Goal: Task Accomplishment & Management: Manage account settings

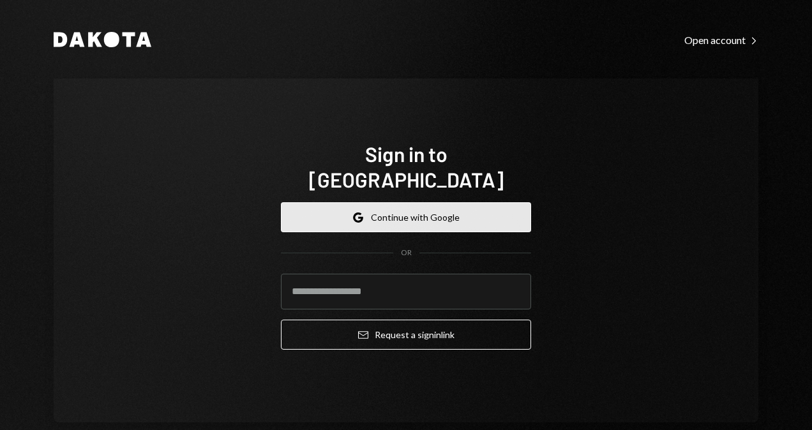
click at [483, 208] on button "Google Continue with Google" at bounding box center [406, 217] width 250 height 30
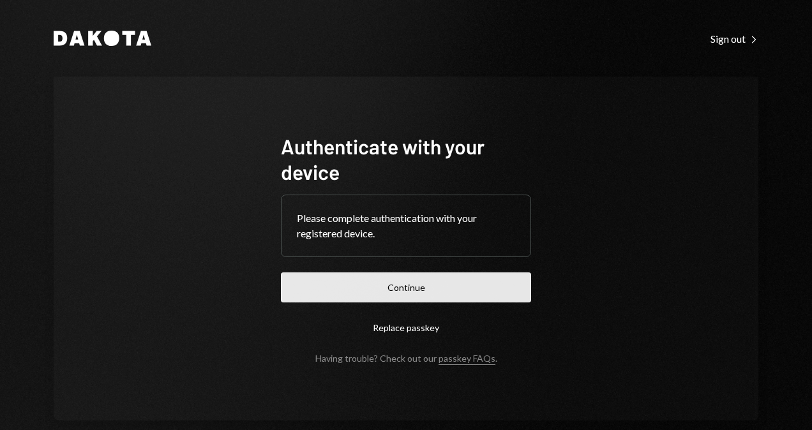
click at [369, 282] on button "Continue" at bounding box center [406, 288] width 250 height 30
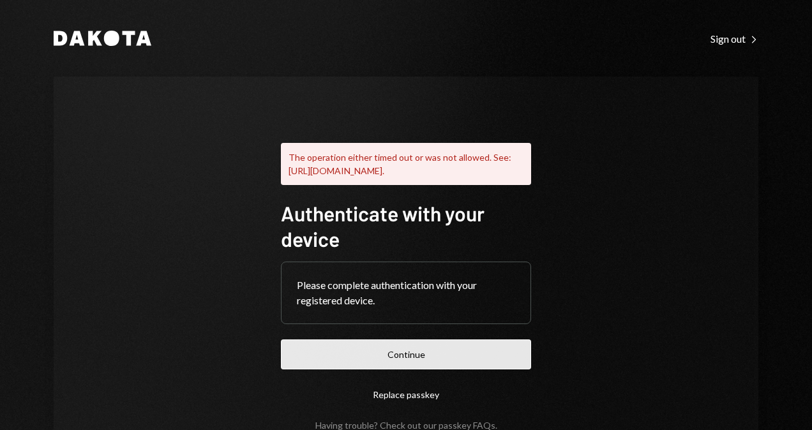
click at [420, 358] on button "Continue" at bounding box center [406, 355] width 250 height 30
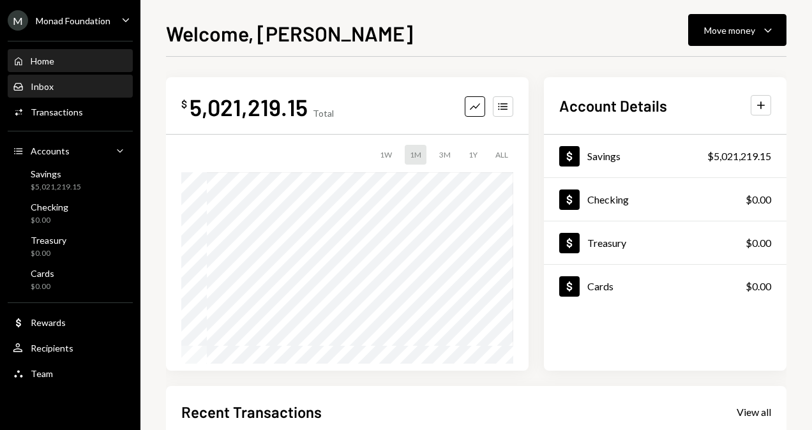
click at [73, 78] on div "Inbox Inbox" at bounding box center [70, 87] width 115 height 22
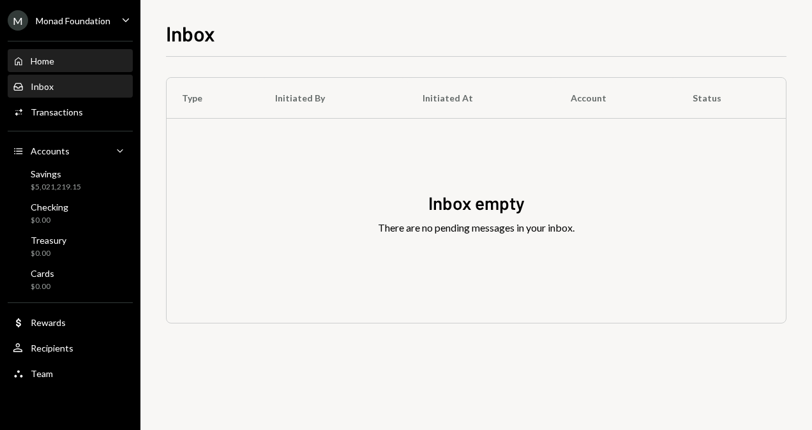
click at [89, 63] on div "Home Home" at bounding box center [70, 61] width 115 height 11
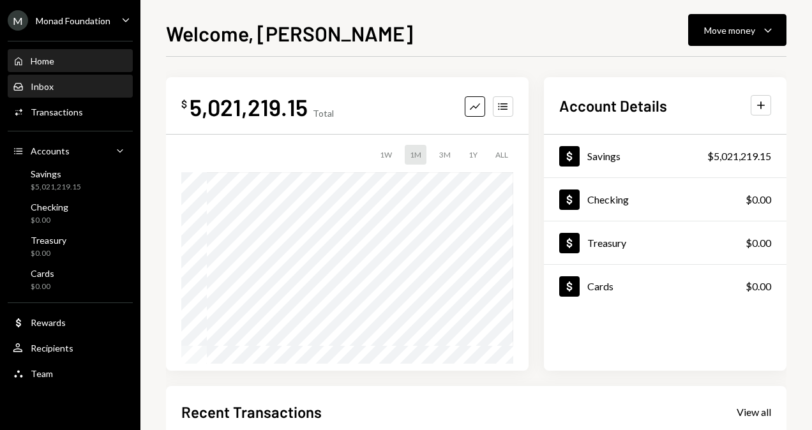
click at [72, 88] on div "Inbox Inbox" at bounding box center [70, 86] width 115 height 11
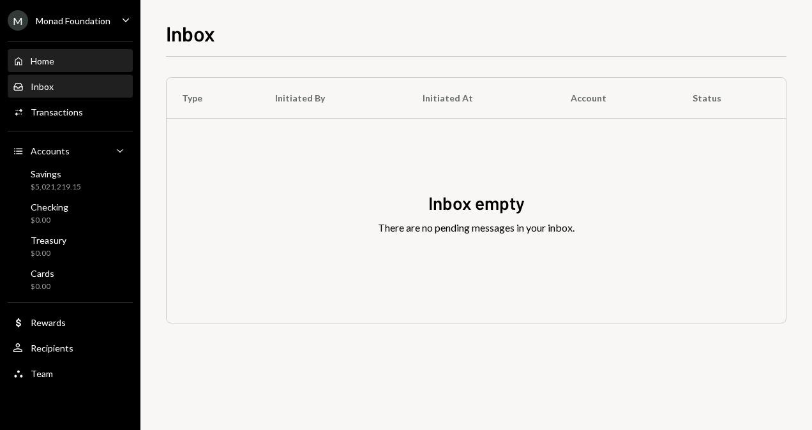
click at [77, 67] on div "Home Home" at bounding box center [70, 61] width 115 height 22
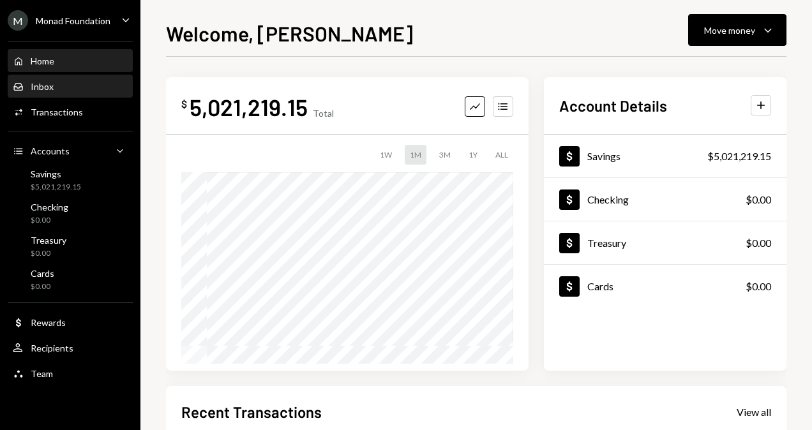
click at [66, 93] on div "Inbox Inbox" at bounding box center [70, 87] width 115 height 22
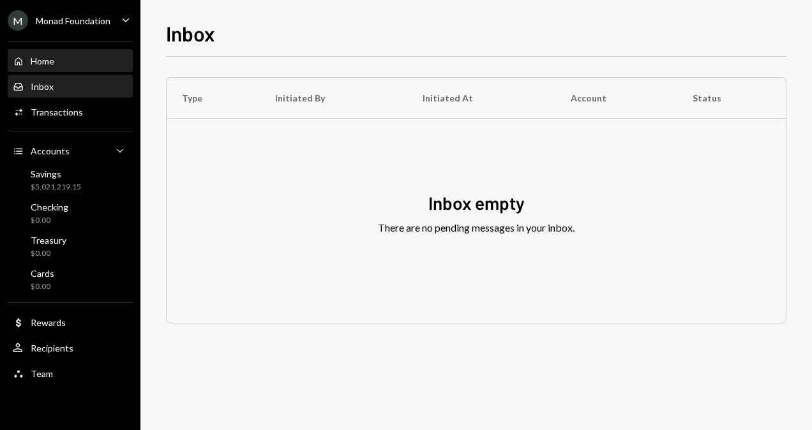
click at [76, 60] on div "Home Home" at bounding box center [70, 61] width 115 height 11
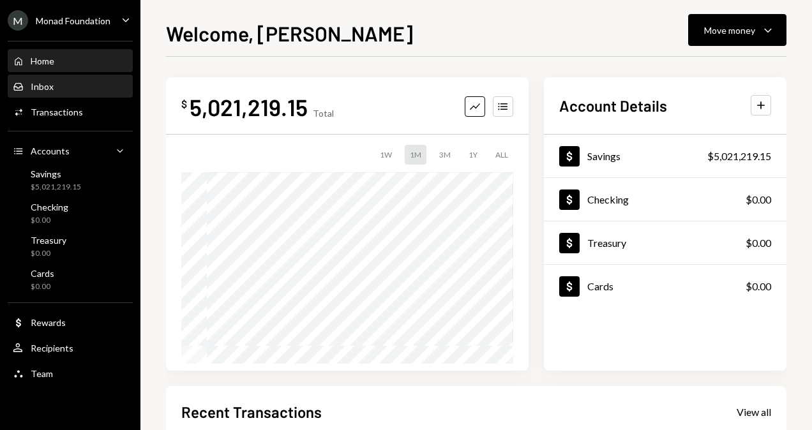
click at [70, 79] on div "Inbox Inbox" at bounding box center [70, 87] width 115 height 22
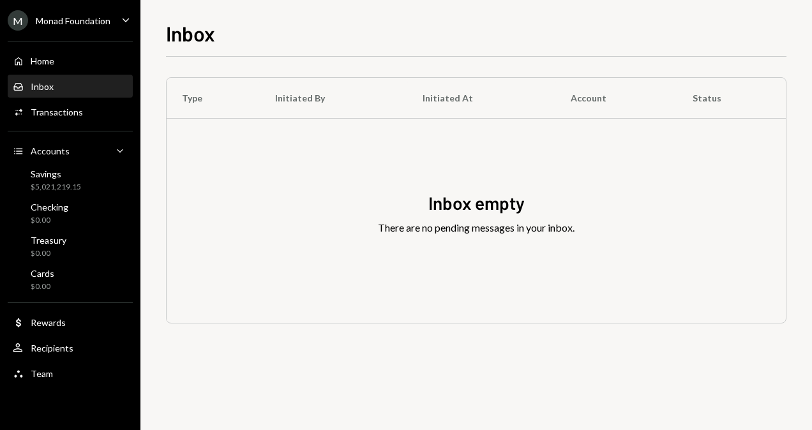
click at [91, 26] on div "Monad Foundation" at bounding box center [73, 20] width 75 height 11
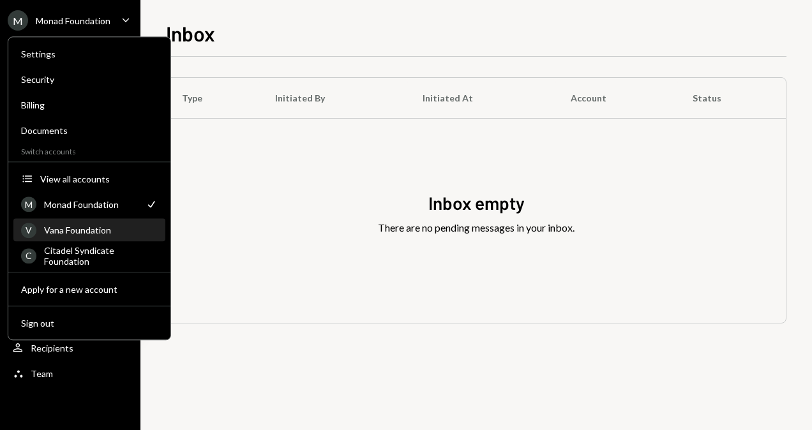
click at [102, 228] on div "Vana Foundation" at bounding box center [101, 230] width 114 height 11
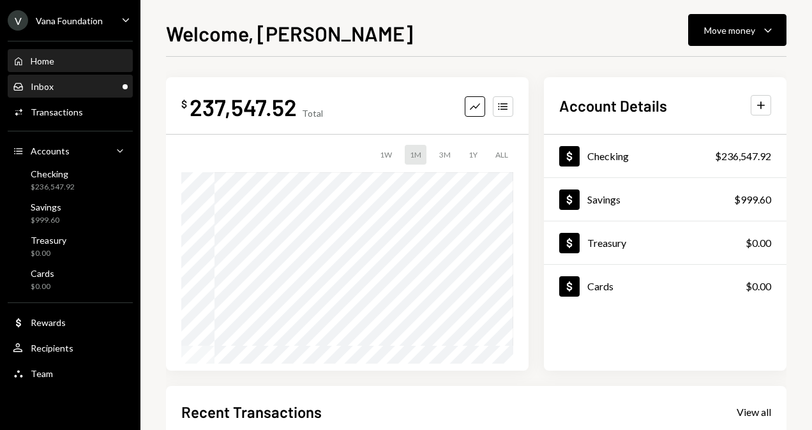
click at [89, 83] on div "Inbox Inbox" at bounding box center [70, 86] width 115 height 11
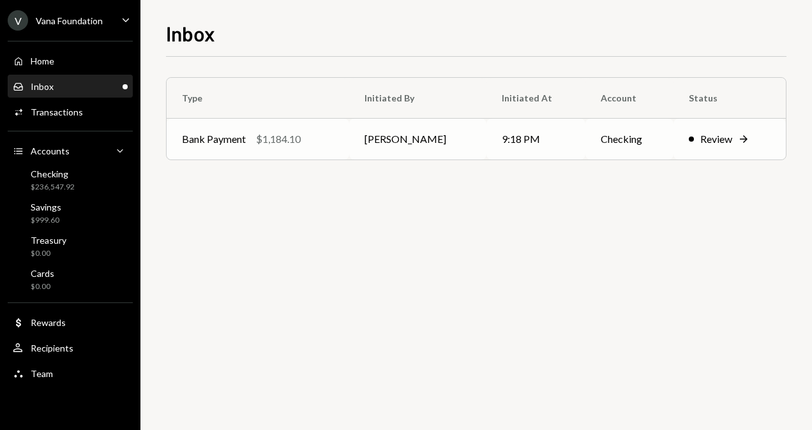
click at [310, 153] on td "Bank Payment $1,184.10" at bounding box center [258, 139] width 183 height 41
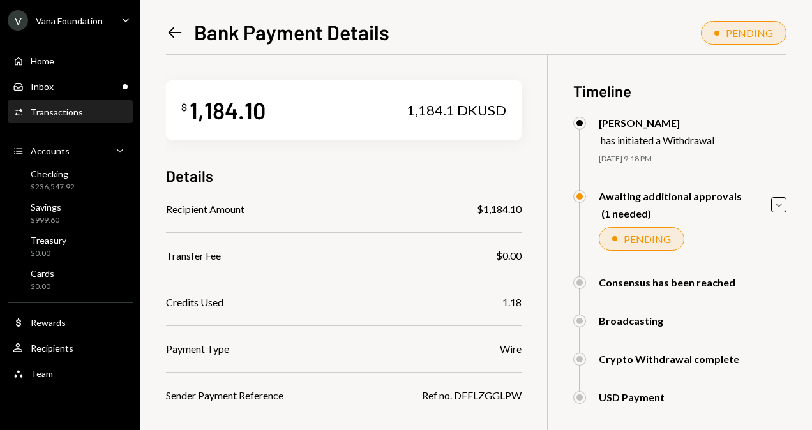
click at [738, 248] on div "PENDING" at bounding box center [693, 239] width 188 height 24
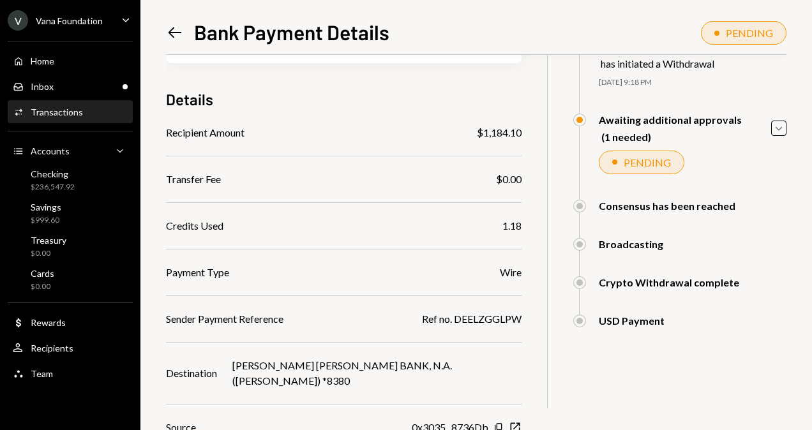
scroll to position [102, 0]
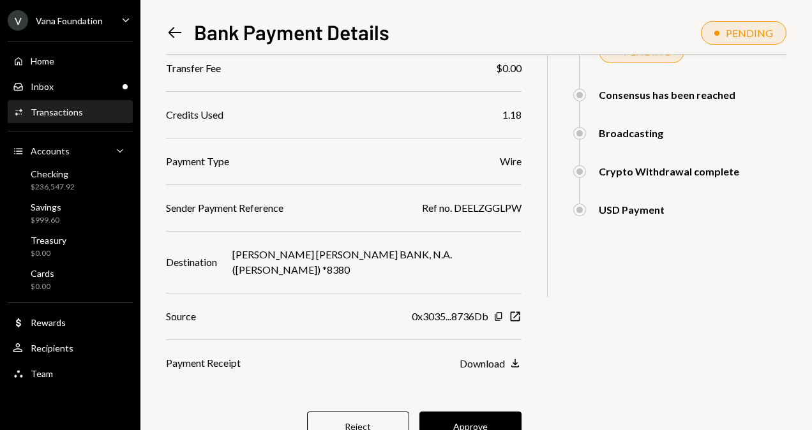
scroll to position [225, 0]
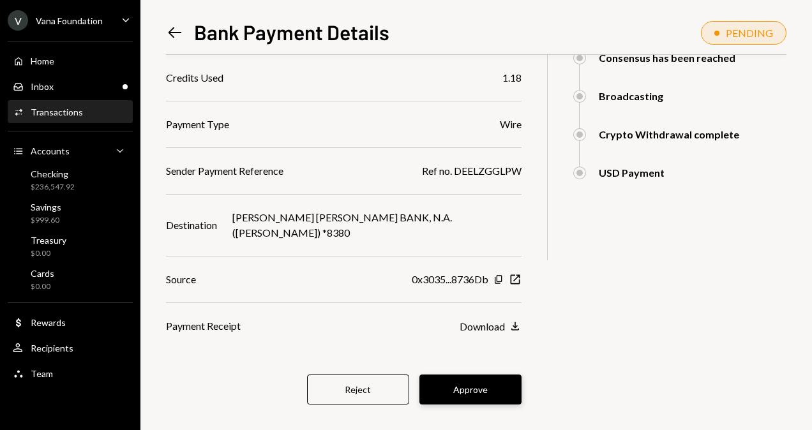
click at [420, 379] on button "Approve" at bounding box center [471, 390] width 102 height 30
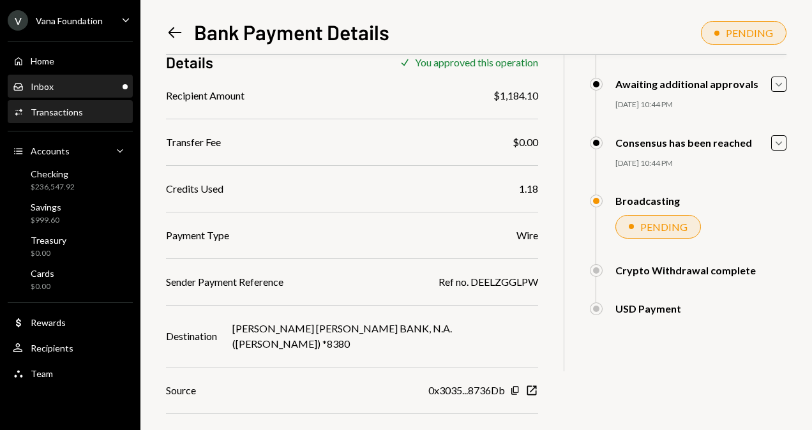
click at [102, 76] on div "Inbox Inbox" at bounding box center [70, 87] width 115 height 22
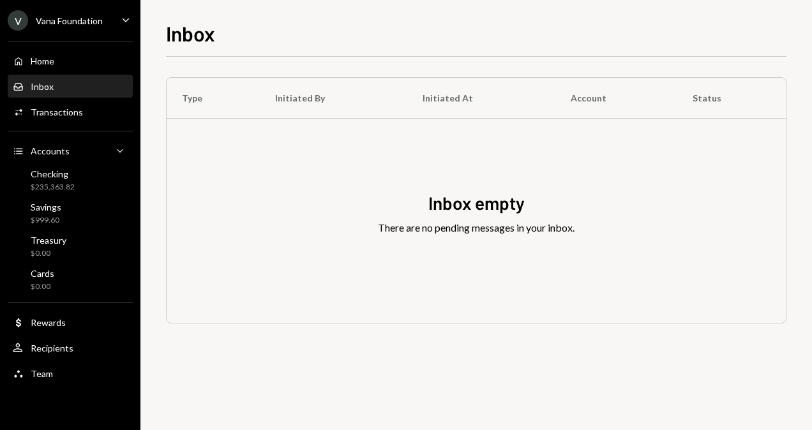
click at [72, 8] on ul "V Vana Foundation Caret Down Home Home Inbox Inbox Activities Transactions Acco…" at bounding box center [70, 194] width 140 height 388
click at [74, 17] on div "Vana Foundation" at bounding box center [69, 20] width 67 height 11
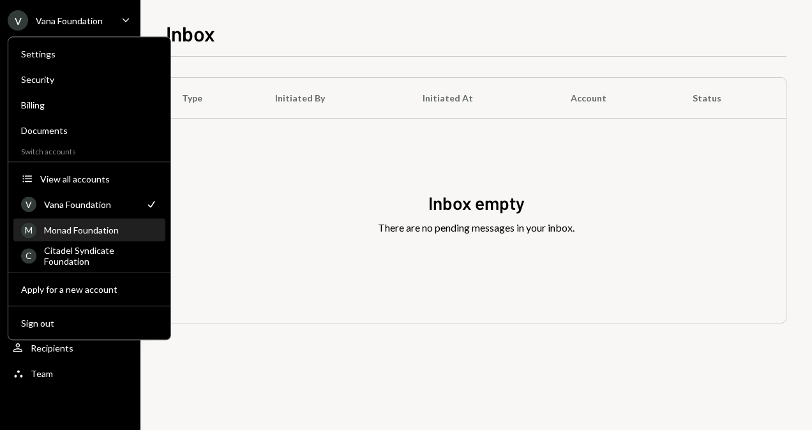
click at [93, 232] on div "Monad Foundation" at bounding box center [101, 230] width 114 height 11
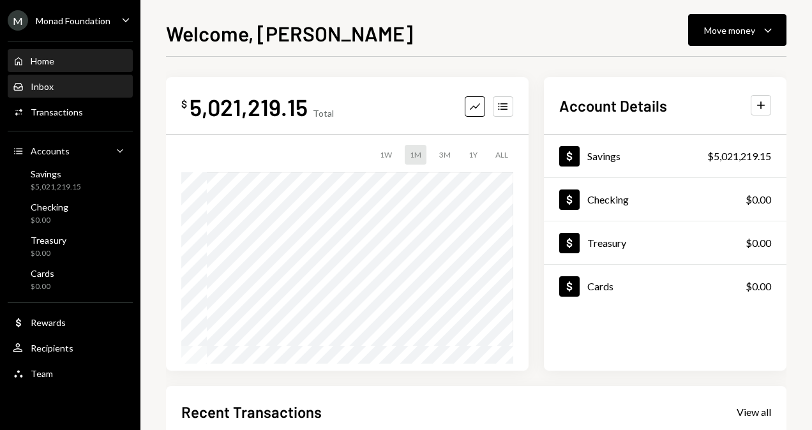
click at [49, 85] on div "Inbox" at bounding box center [42, 86] width 23 height 11
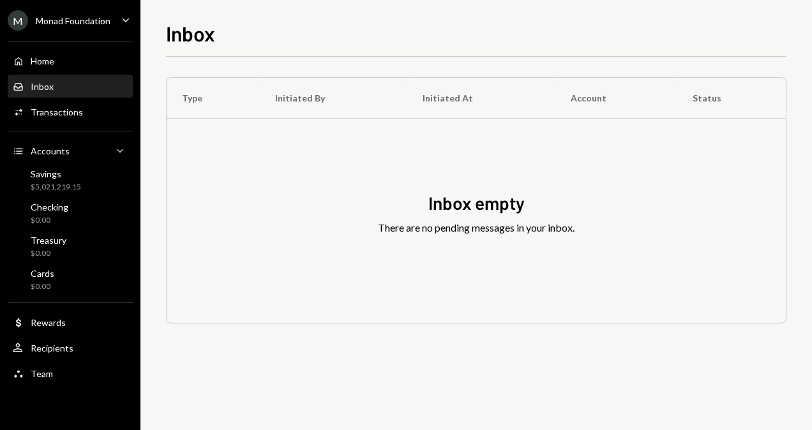
click at [68, 9] on ul "M Monad Foundation Caret Down Home Home Inbox Inbox Activities Transactions Acc…" at bounding box center [70, 194] width 140 height 388
click at [69, 16] on div "Monad Foundation" at bounding box center [73, 20] width 75 height 11
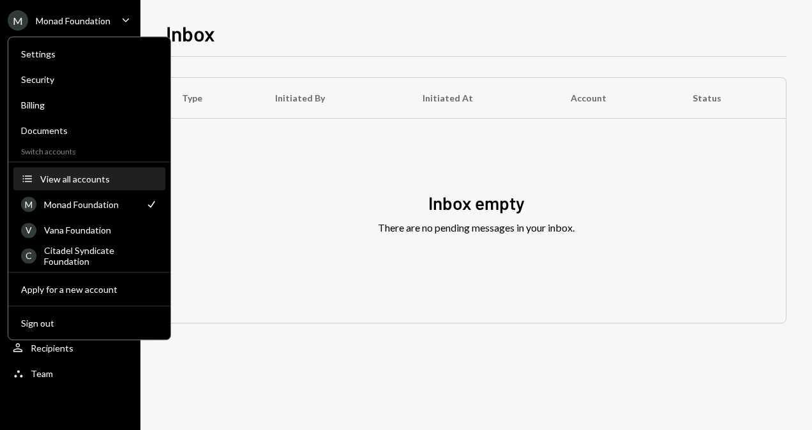
click at [105, 182] on div "View all accounts" at bounding box center [99, 179] width 118 height 11
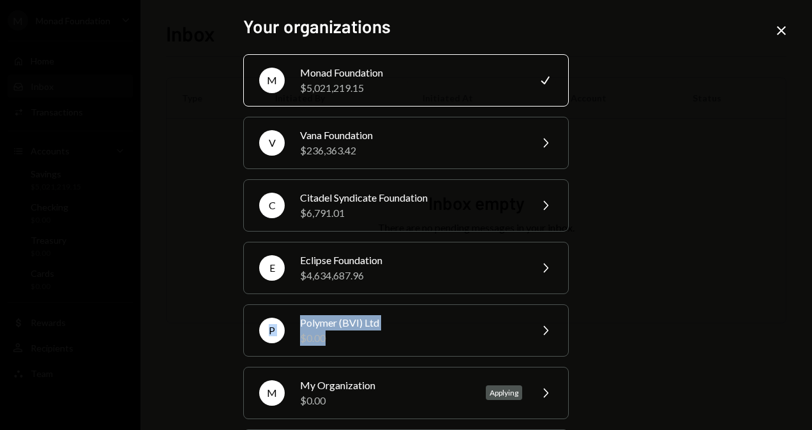
drag, startPoint x: 803, startPoint y: 287, endPoint x: 808, endPoint y: 327, distance: 39.9
click at [808, 327] on div "Your organizations M Monad Foundation $5,021,219.15 Check V Vana Foundation $23…" at bounding box center [406, 215] width 812 height 430
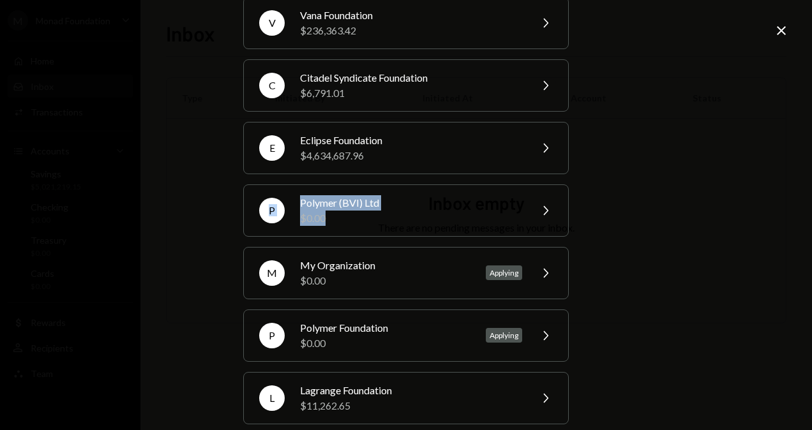
scroll to position [118, 0]
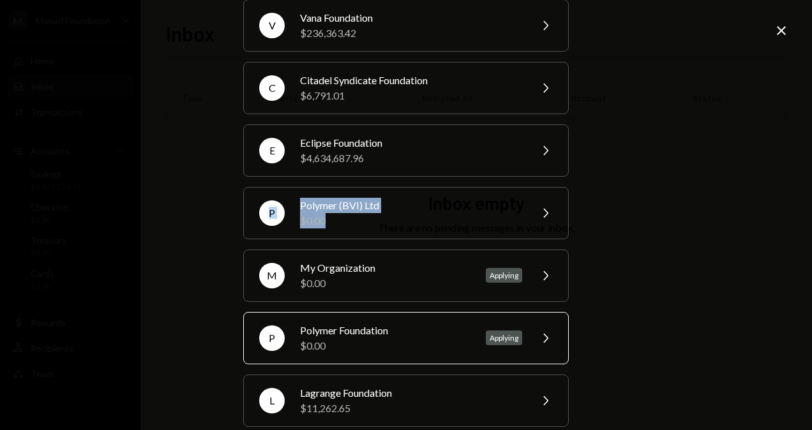
click at [550, 345] on div "P Polymer Foundation $0.00 Applying Chevron Right" at bounding box center [406, 338] width 326 height 52
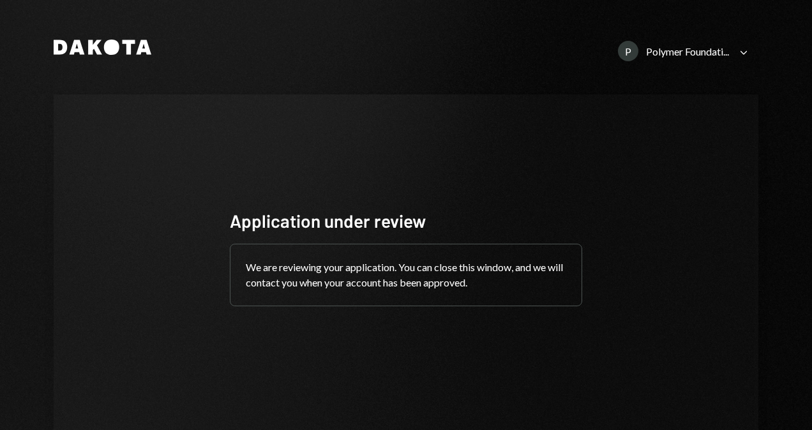
click at [656, 61] on div "P Polymer Foundati..." at bounding box center [673, 51] width 111 height 20
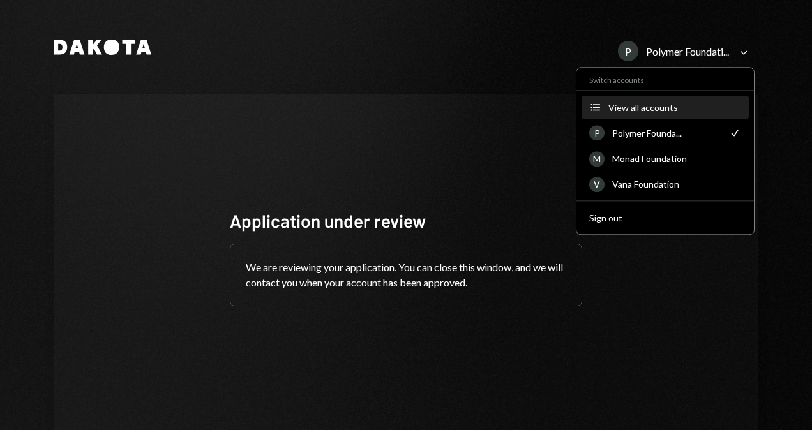
click at [610, 104] on div "View all accounts" at bounding box center [675, 107] width 133 height 11
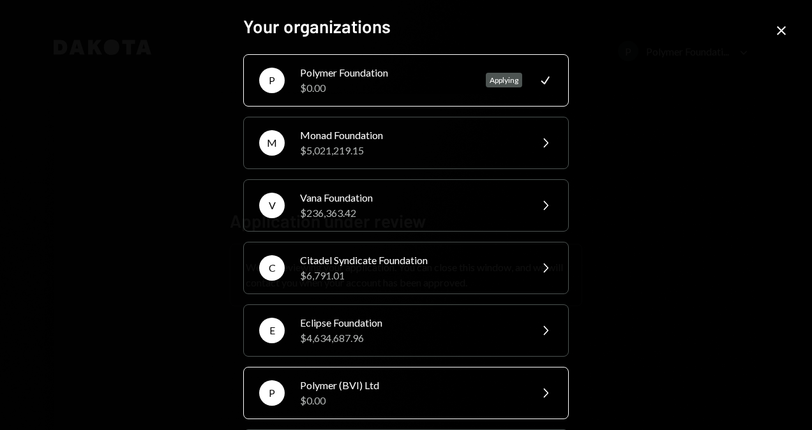
click at [497, 395] on div "$0.00" at bounding box center [411, 400] width 222 height 15
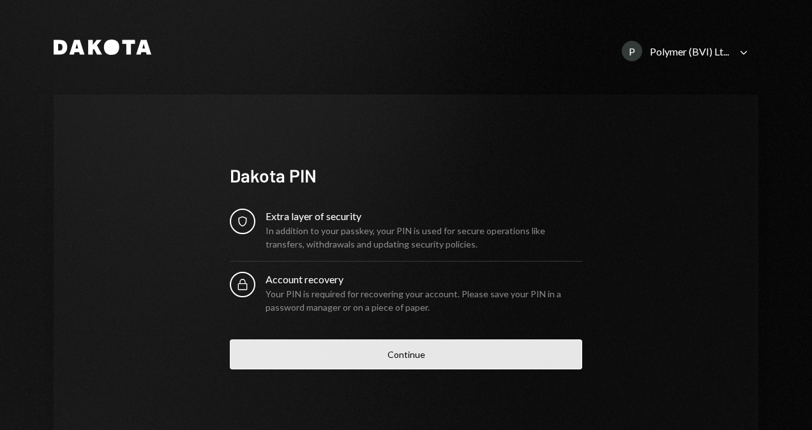
click at [453, 353] on button "Continue" at bounding box center [406, 355] width 353 height 30
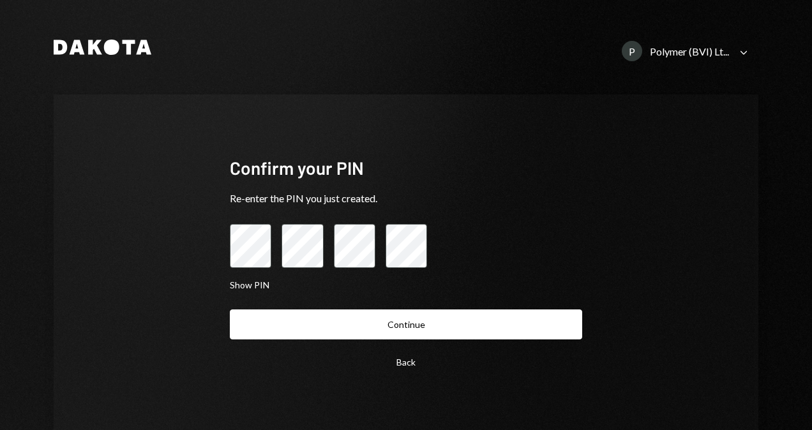
click at [447, 340] on div "Back Continue" at bounding box center [406, 344] width 353 height 68
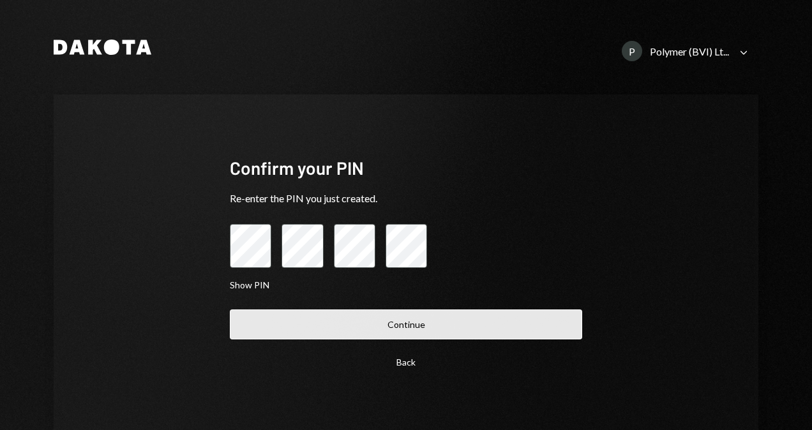
click at [437, 318] on button "Continue" at bounding box center [406, 325] width 353 height 30
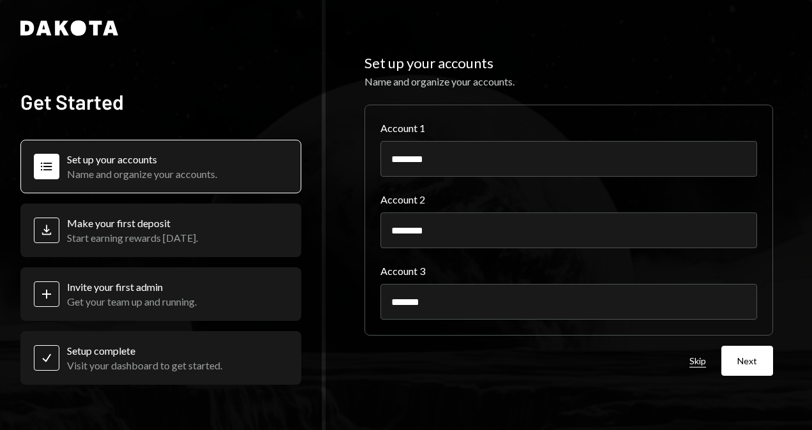
click at [695, 361] on button "Skip" at bounding box center [698, 362] width 17 height 12
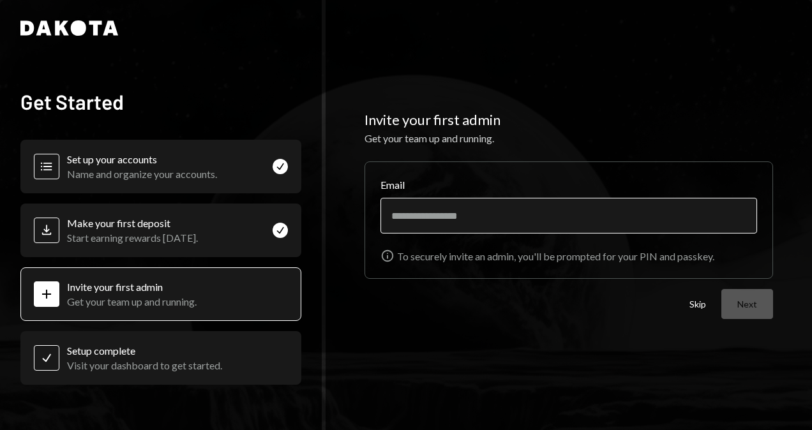
click at [485, 220] on input "Email" at bounding box center [569, 216] width 377 height 36
paste input "**********"
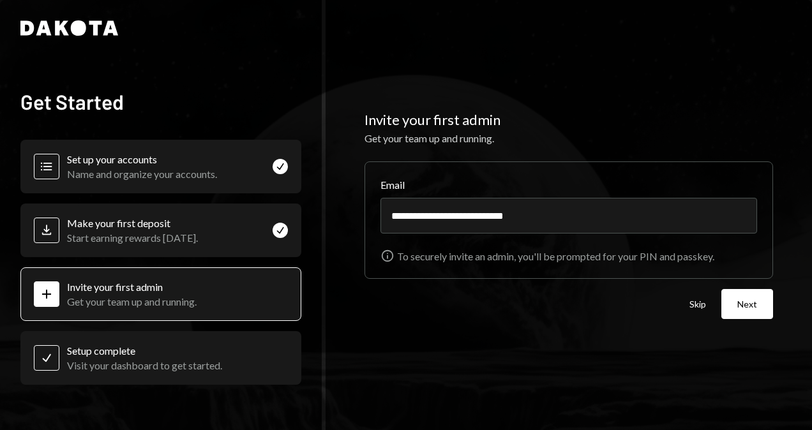
type input "**********"
click at [621, 337] on div "**********" at bounding box center [569, 215] width 487 height 430
drag, startPoint x: 621, startPoint y: 337, endPoint x: 745, endPoint y: 308, distance: 127.3
click at [745, 308] on button "Next" at bounding box center [748, 304] width 52 height 30
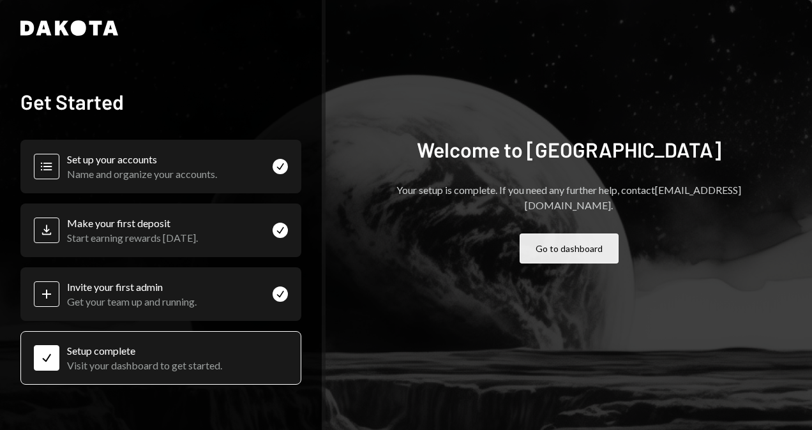
click at [587, 239] on button "Go to dashboard" at bounding box center [569, 249] width 99 height 30
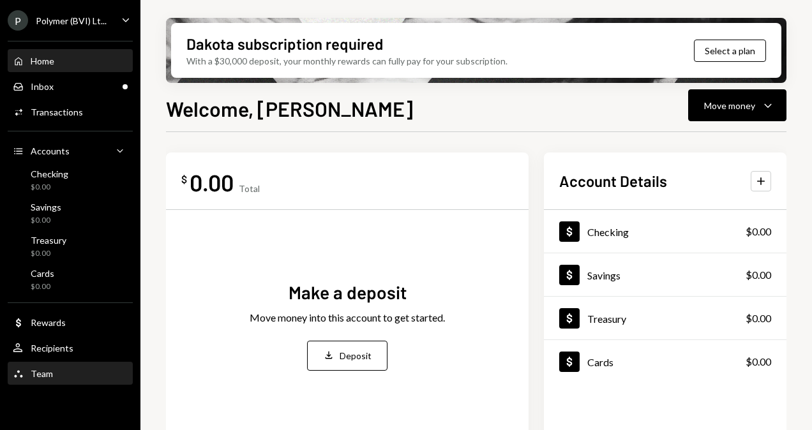
click at [52, 368] on div "Team Team" at bounding box center [70, 373] width 115 height 11
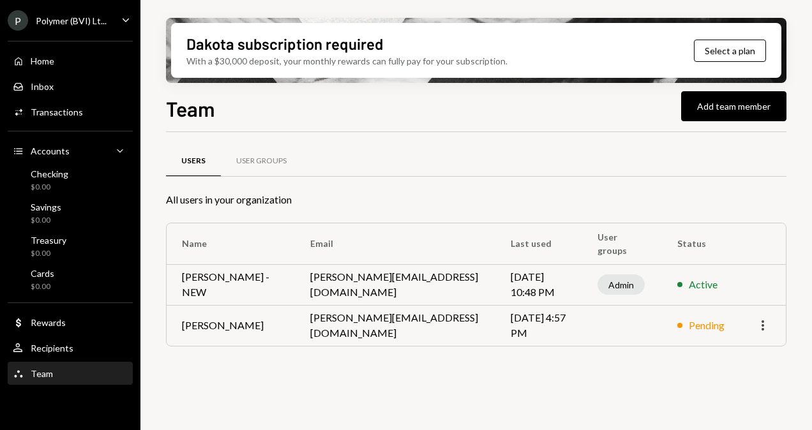
click at [760, 324] on icon "More" at bounding box center [762, 325] width 15 height 15
click at [402, 330] on td "lisbeth@autonomousprojects.co" at bounding box center [395, 325] width 201 height 41
click at [268, 164] on div "User Groups" at bounding box center [261, 161] width 50 height 11
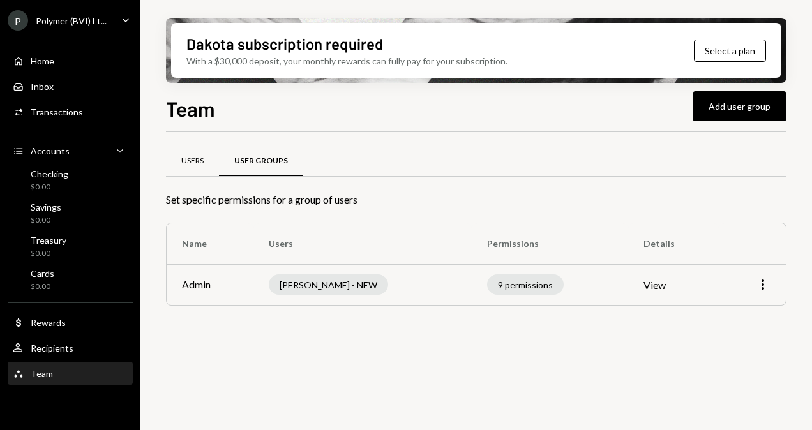
click at [189, 158] on div "Users" at bounding box center [192, 161] width 22 height 11
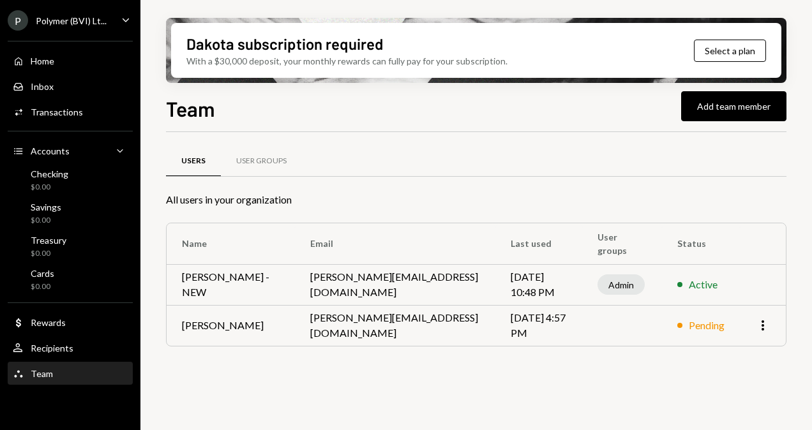
click at [709, 328] on div "Pending" at bounding box center [707, 325] width 36 height 15
click at [272, 164] on div "User Groups" at bounding box center [261, 161] width 50 height 11
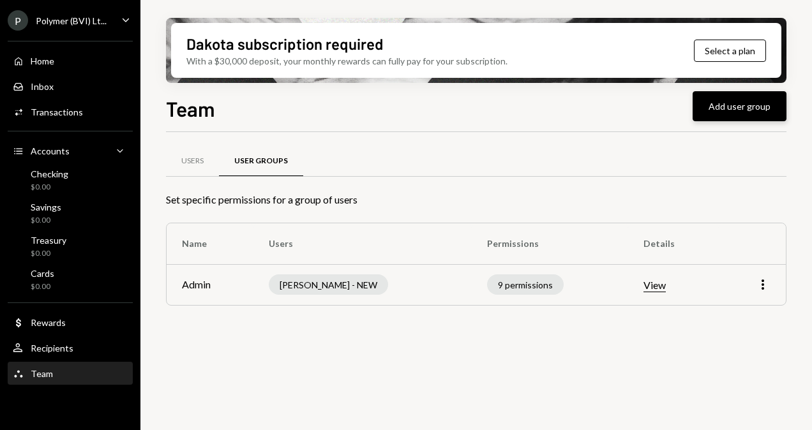
click at [747, 98] on button "Add user group" at bounding box center [740, 106] width 94 height 30
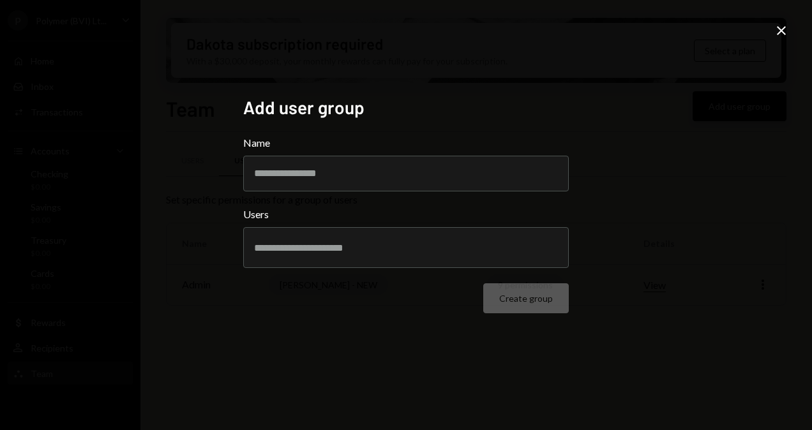
click at [747, 98] on div "Add user group Name Users Create group Close" at bounding box center [406, 215] width 812 height 430
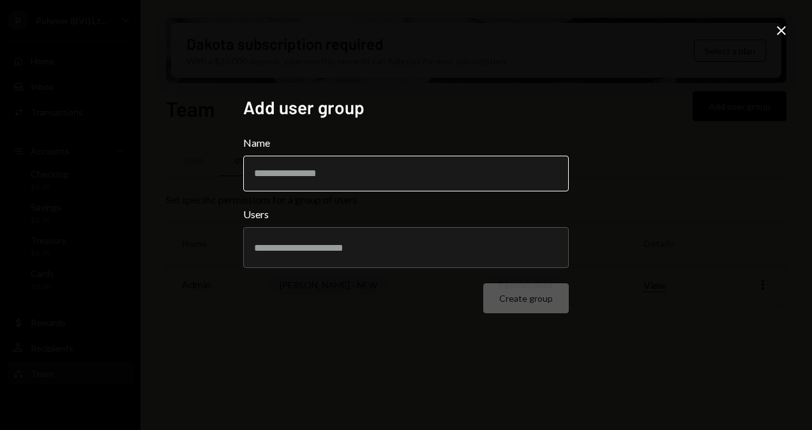
click at [352, 172] on input "Name" at bounding box center [406, 174] width 326 height 36
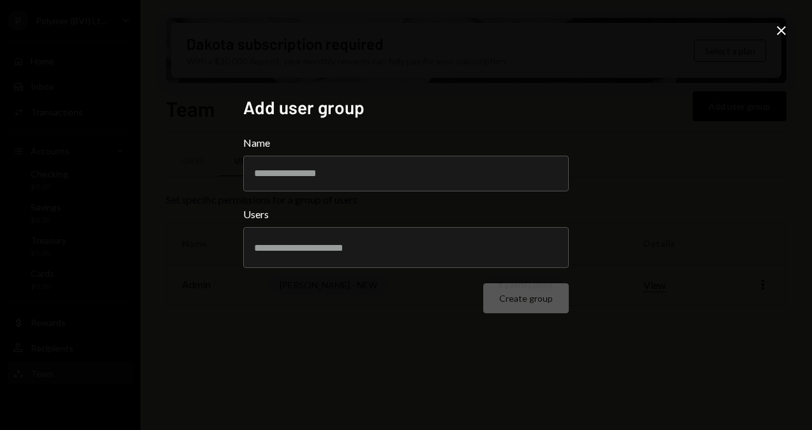
click at [778, 34] on icon "Close" at bounding box center [781, 30] width 15 height 15
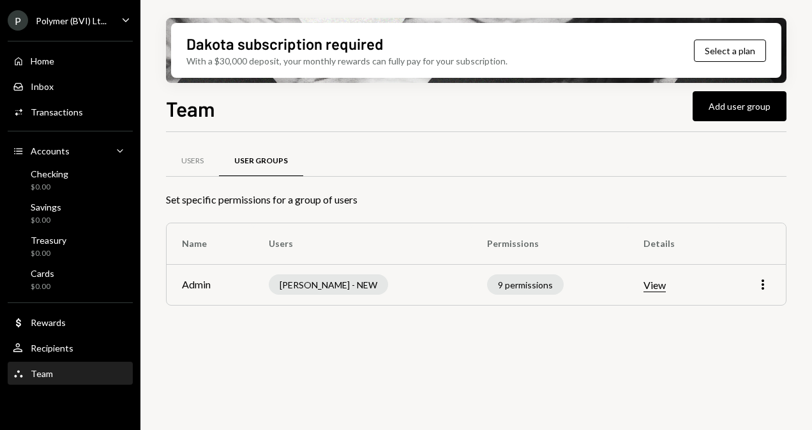
click at [397, 287] on td "[PERSON_NAME] - NEW" at bounding box center [363, 284] width 219 height 41
click at [202, 160] on div "Users" at bounding box center [192, 161] width 22 height 11
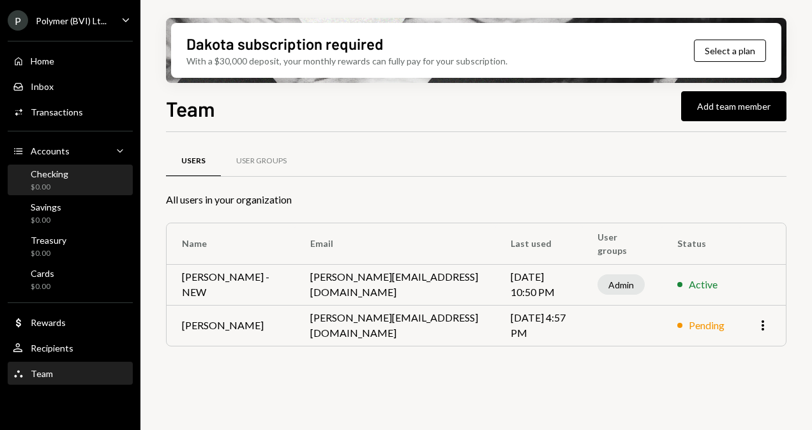
click at [57, 175] on div "Checking" at bounding box center [50, 174] width 38 height 11
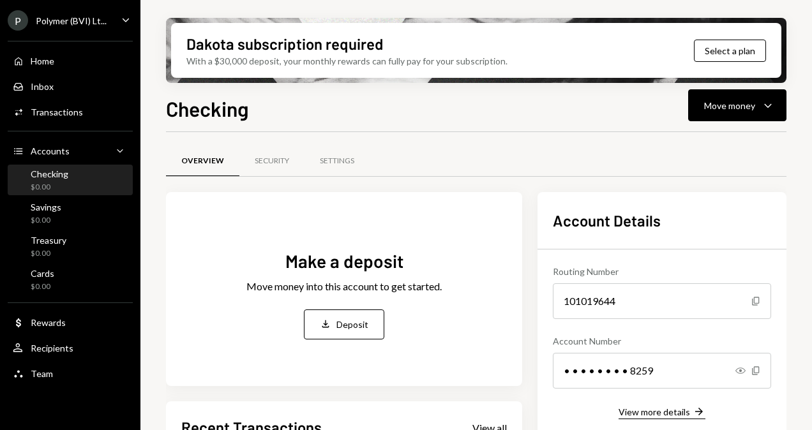
click at [684, 411] on div "View more details" at bounding box center [655, 412] width 72 height 11
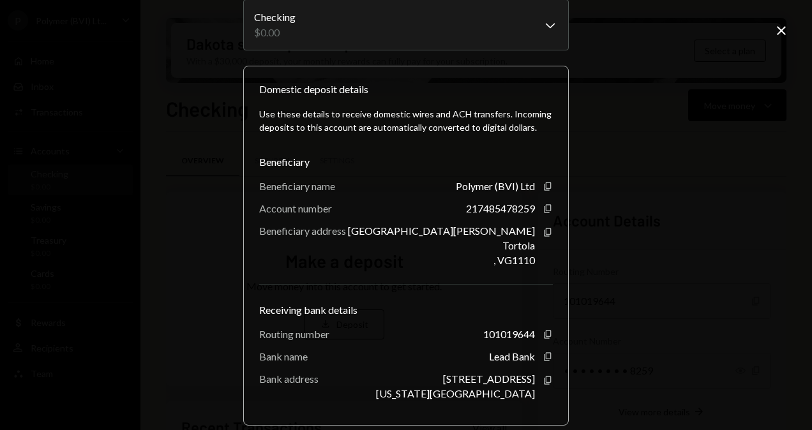
scroll to position [61, 0]
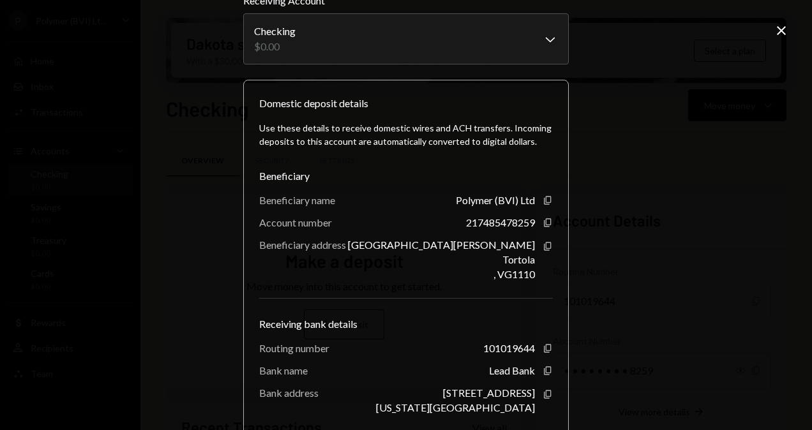
click at [702, 135] on div "**********" at bounding box center [406, 215] width 812 height 430
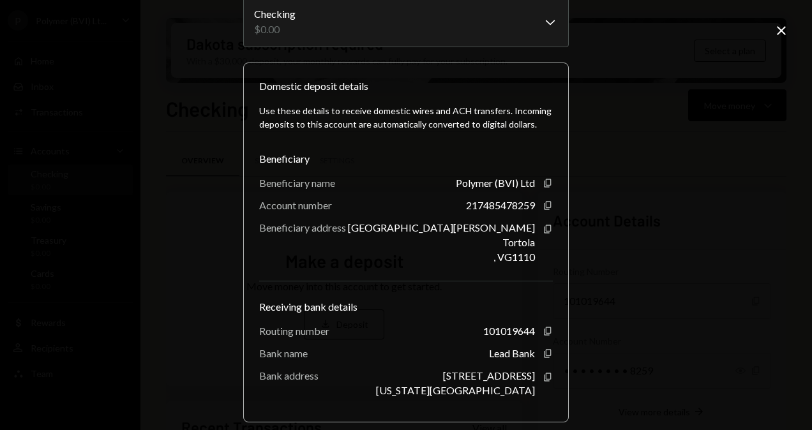
scroll to position [78, 0]
click at [782, 34] on icon "Close" at bounding box center [781, 30] width 15 height 15
